Goal: Browse casually: Explore the website without a specific task or goal

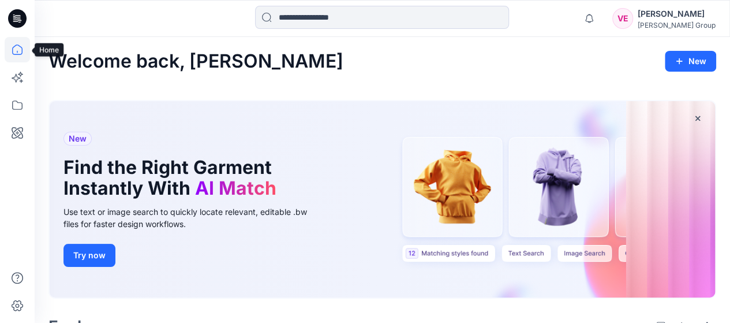
click at [23, 51] on icon at bounding box center [17, 49] width 25 height 25
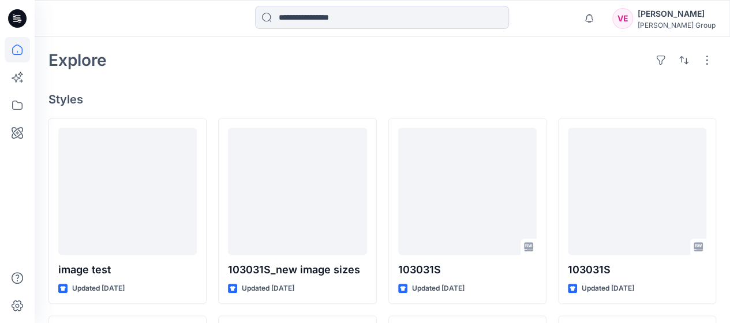
scroll to position [346, 0]
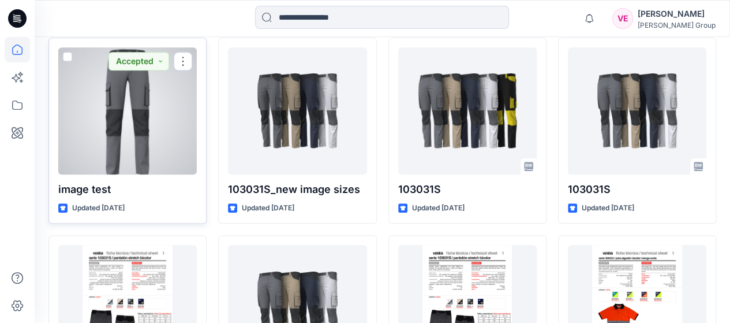
click at [120, 133] on div at bounding box center [127, 110] width 139 height 127
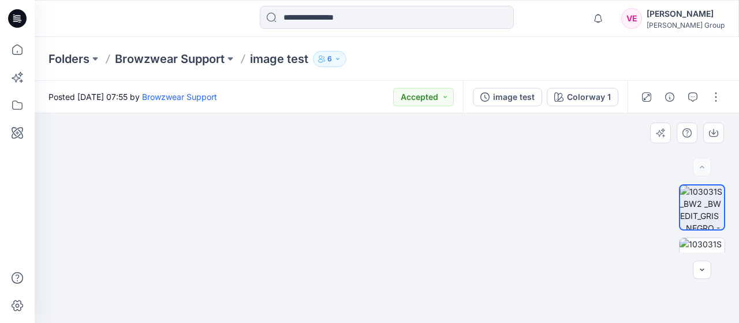
drag, startPoint x: 509, startPoint y: 218, endPoint x: 513, endPoint y: 295, distance: 77.5
click at [513, 295] on img at bounding box center [387, 46] width 368 height 553
drag, startPoint x: 514, startPoint y: 201, endPoint x: 515, endPoint y: 240, distance: 38.1
click at [515, 240] on img at bounding box center [387, 80] width 368 height 486
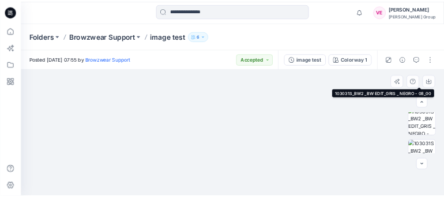
scroll to position [115, 0]
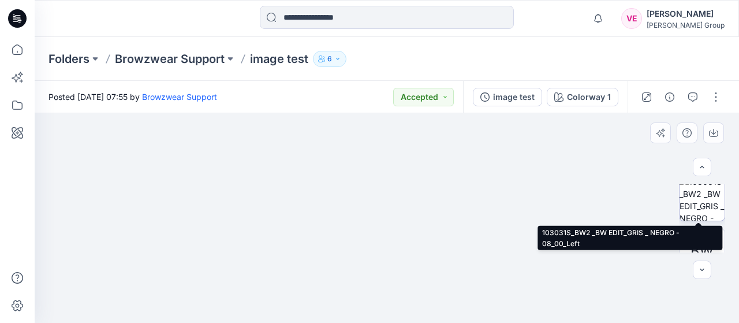
drag, startPoint x: 706, startPoint y: 203, endPoint x: 693, endPoint y: 210, distance: 14.5
click at [706, 203] on img at bounding box center [701, 197] width 45 height 45
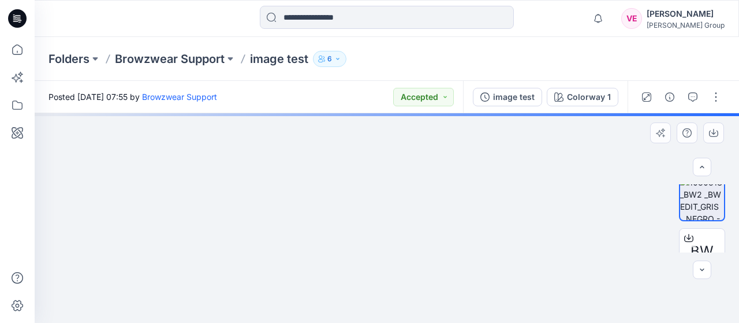
drag, startPoint x: 380, startPoint y: 185, endPoint x: 372, endPoint y: 295, distance: 110.0
click at [372, 295] on img at bounding box center [386, 106] width 207 height 433
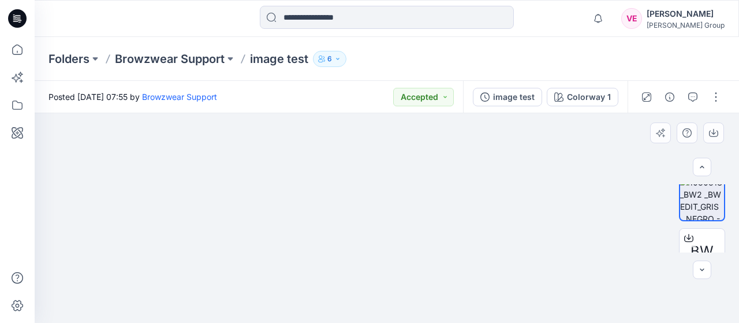
drag, startPoint x: 346, startPoint y: 234, endPoint x: 428, endPoint y: 289, distance: 99.1
drag, startPoint x: 424, startPoint y: 188, endPoint x: 424, endPoint y: 290, distance: 102.2
click at [423, 297] on img at bounding box center [387, 25] width 443 height 593
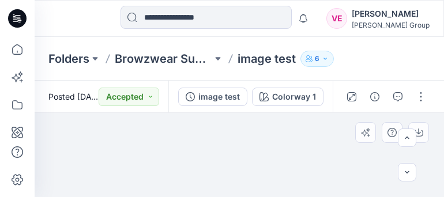
drag, startPoint x: 254, startPoint y: 160, endPoint x: 253, endPoint y: 123, distance: 37.0
click at [253, 123] on img at bounding box center [239, 75] width 145 height 244
